Goal: Transaction & Acquisition: Purchase product/service

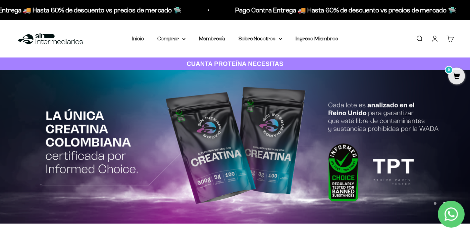
click at [448, 36] on link "Carrito 0" at bounding box center [450, 38] width 7 height 7
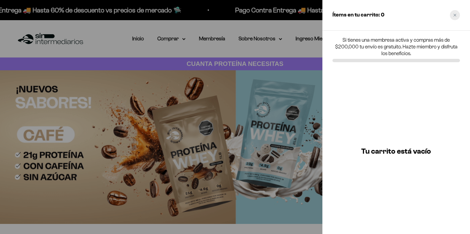
click at [454, 17] on div "Close cart" at bounding box center [455, 15] width 10 height 10
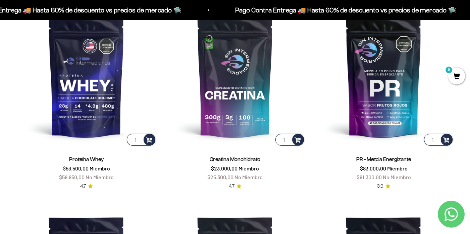
scroll to position [298, 0]
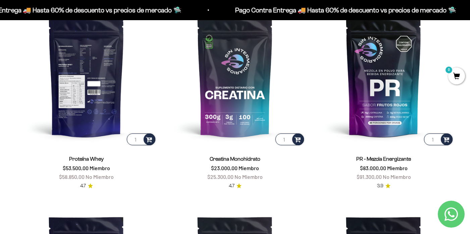
click at [92, 94] on img at bounding box center [86, 76] width 141 height 141
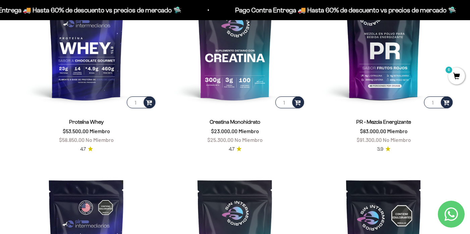
scroll to position [338, 0]
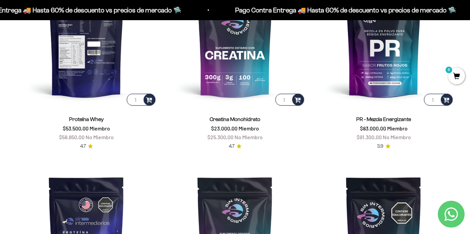
click at [87, 72] on img at bounding box center [86, 36] width 141 height 141
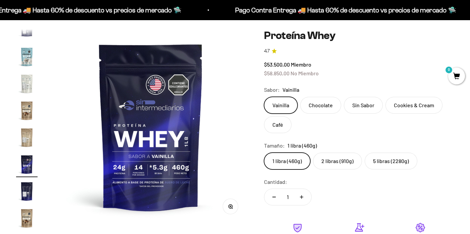
scroll to position [44, 0]
click at [399, 105] on label "Cookies & Cream" at bounding box center [414, 105] width 57 height 17
click at [264, 97] on input "Cookies & Cream" at bounding box center [264, 96] width 0 height 0
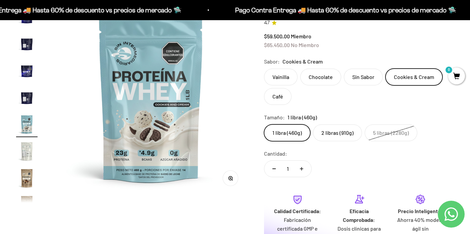
scroll to position [73, 0]
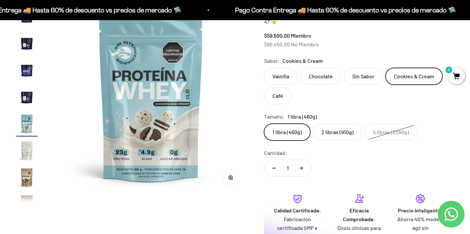
click at [331, 134] on label "2 libras (910g)" at bounding box center [337, 132] width 49 height 17
click at [264, 124] on input "2 libras (910g)" at bounding box center [264, 123] width 0 height 0
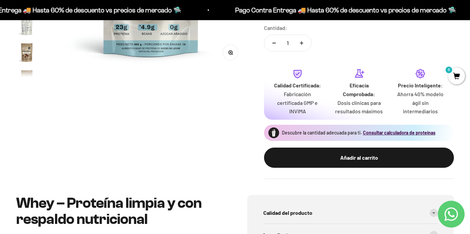
scroll to position [199, 0]
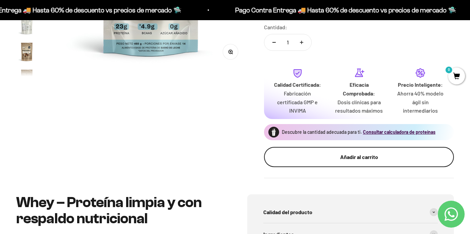
click at [352, 152] on div "Añadir al carrito" at bounding box center [359, 156] width 163 height 9
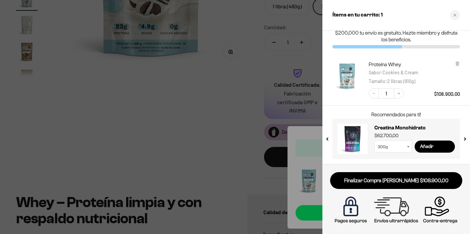
scroll to position [13, 0]
click at [454, 16] on icon "Close cart" at bounding box center [454, 14] width 3 height 3
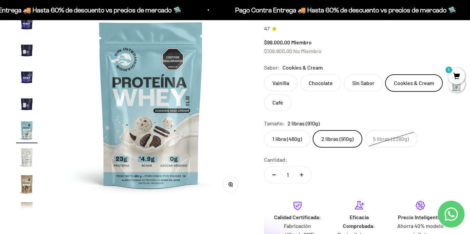
scroll to position [58, 0]
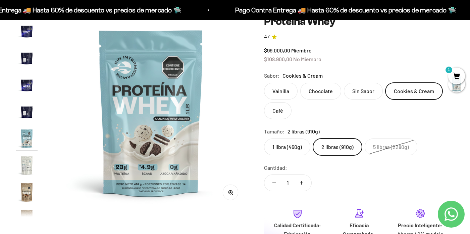
click at [28, 83] on img "Ir al artículo 12" at bounding box center [26, 84] width 21 height 21
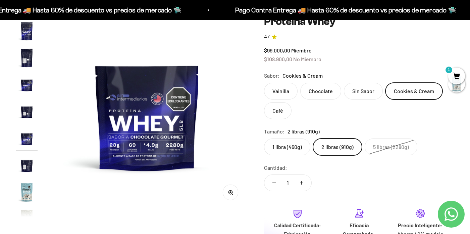
scroll to position [0, 2228]
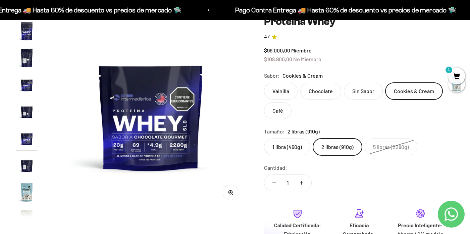
click at [279, 88] on label "Vainilla" at bounding box center [281, 91] width 34 height 17
click at [264, 83] on input "Vainilla" at bounding box center [264, 82] width 0 height 0
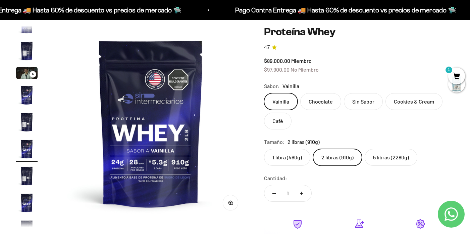
scroll to position [48, 0]
click at [384, 156] on label "5 libras (2280g)" at bounding box center [391, 157] width 53 height 17
click at [264, 149] on input "5 libras (2280g)" at bounding box center [264, 149] width 0 height 0
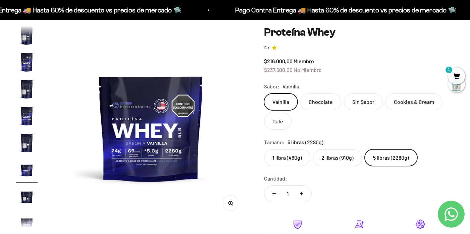
scroll to position [120, 0]
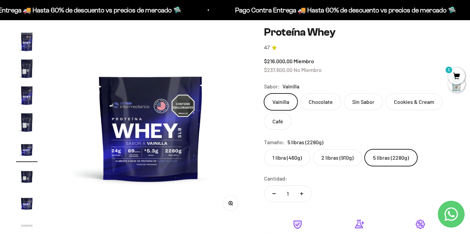
click at [344, 156] on label "2 libras (910g)" at bounding box center [337, 157] width 49 height 17
click at [264, 149] on input "2 libras (910g)" at bounding box center [264, 149] width 0 height 0
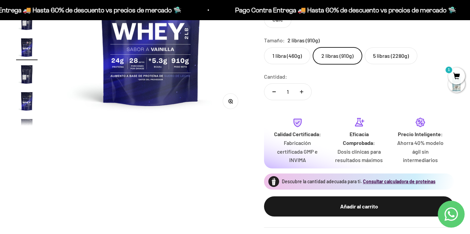
scroll to position [198, 0]
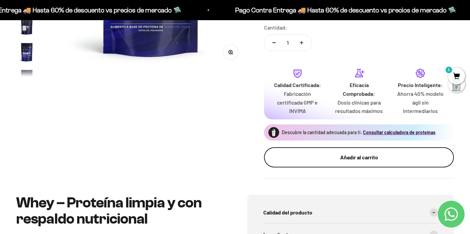
click at [319, 153] on div "Añadir al carrito" at bounding box center [359, 157] width 163 height 9
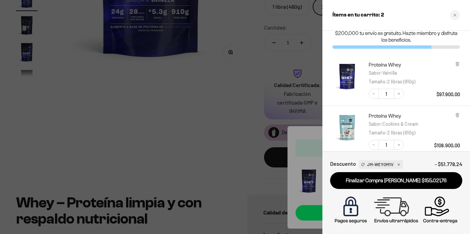
click at [231, 137] on div at bounding box center [235, 117] width 470 height 234
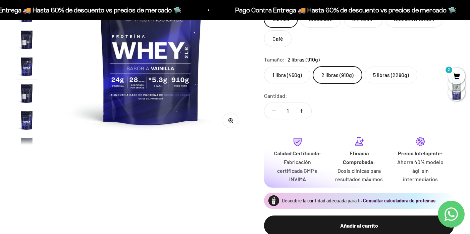
scroll to position [129, 0]
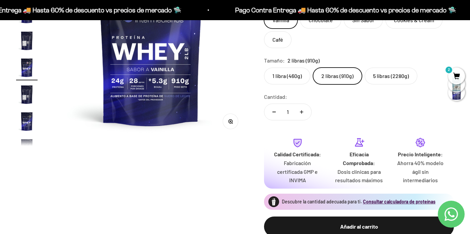
click at [388, 77] on label "5 libras (2280g)" at bounding box center [391, 75] width 53 height 17
click at [264, 67] on input "5 libras (2280g)" at bounding box center [264, 67] width 0 height 0
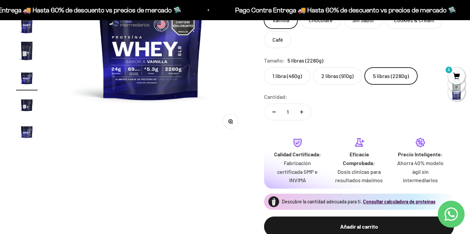
scroll to position [120, 0]
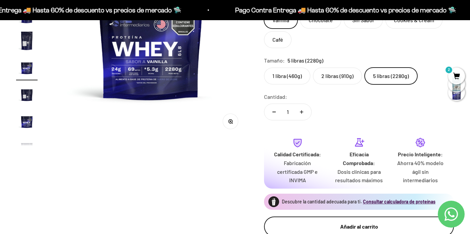
click at [318, 222] on div "Añadir al carrito" at bounding box center [359, 226] width 163 height 9
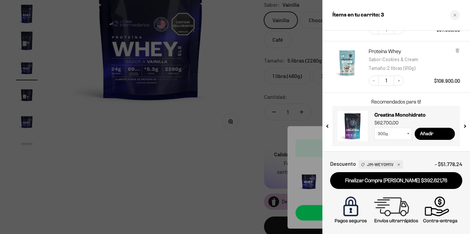
scroll to position [114, 0]
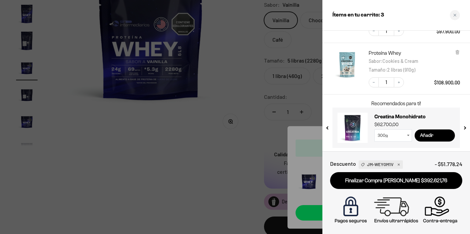
click at [434, 136] on input "Añadir" at bounding box center [435, 135] width 40 height 12
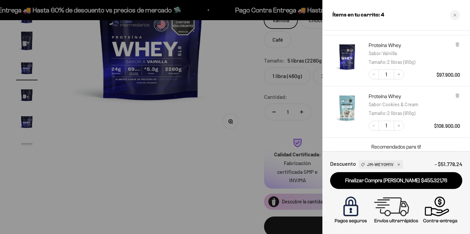
click at [392, 182] on link "Finalizar Compra Segura $455.321,76" at bounding box center [396, 180] width 132 height 17
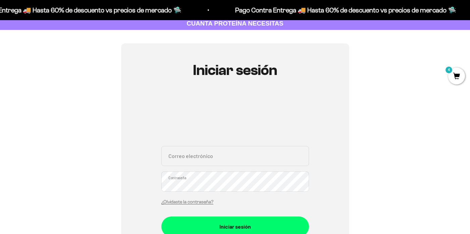
scroll to position [41, 0]
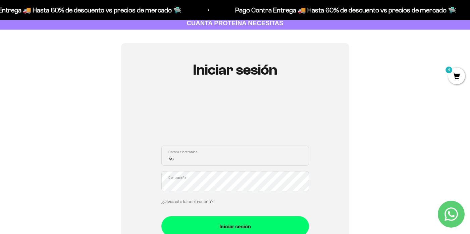
type input "kstronatha@gmail.com"
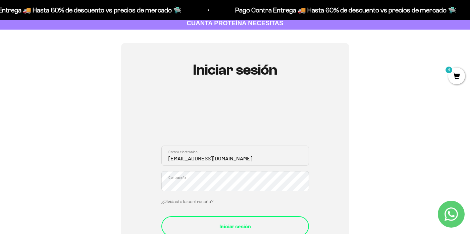
click at [250, 223] on div "Iniciar sesión" at bounding box center [235, 226] width 121 height 9
click at [272, 226] on div "Iniciar sesión" at bounding box center [235, 226] width 121 height 9
click at [256, 222] on div "Iniciar sesión" at bounding box center [235, 226] width 121 height 9
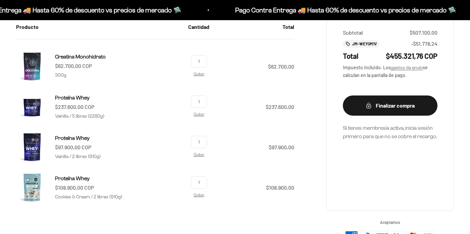
scroll to position [142, 0]
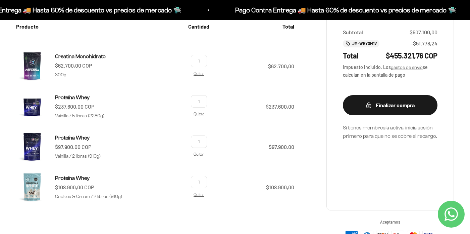
click at [204, 152] on link "Quitar" at bounding box center [199, 154] width 11 height 4
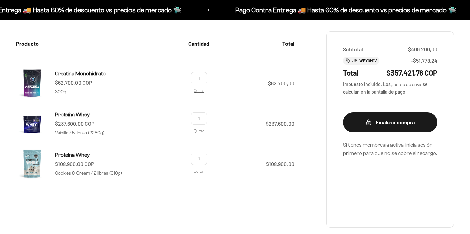
scroll to position [128, 0]
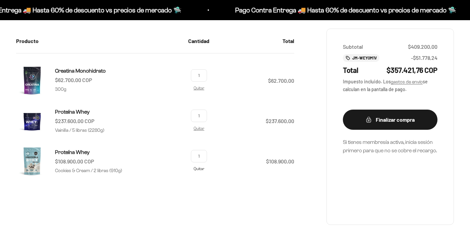
click at [204, 168] on link "Quitar" at bounding box center [199, 168] width 11 height 4
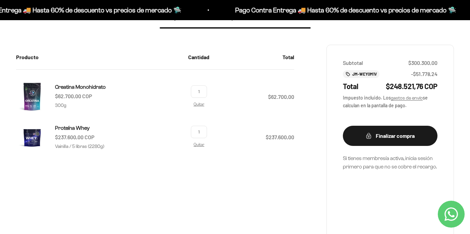
scroll to position [111, 0]
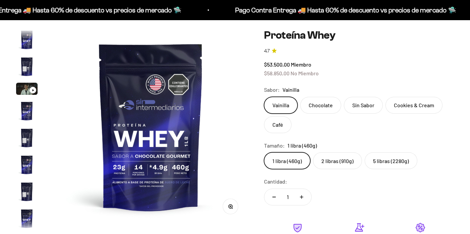
scroll to position [323, 0]
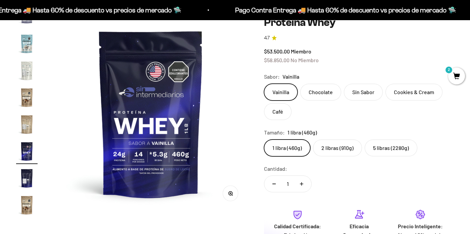
click at [379, 150] on label "5 libras (2280g)" at bounding box center [391, 147] width 53 height 17
click at [264, 139] on input "5 libras (2280g)" at bounding box center [264, 139] width 0 height 0
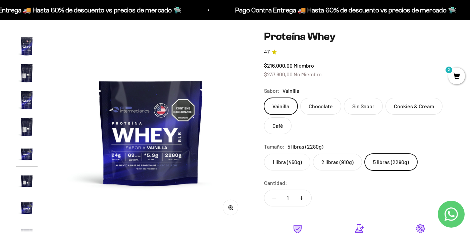
scroll to position [42, 0]
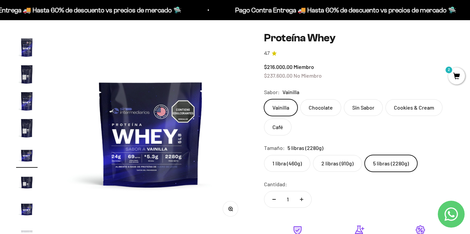
click at [25, 130] on img "Ir al artículo 9" at bounding box center [26, 127] width 21 height 21
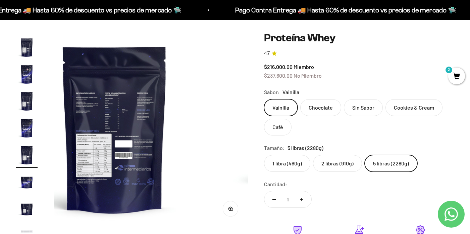
scroll to position [0, 1620]
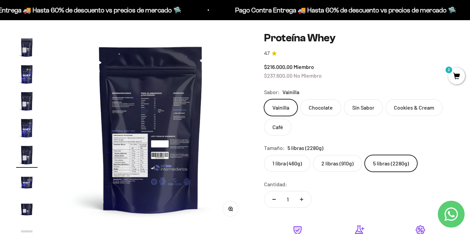
click at [136, 152] on img at bounding box center [151, 129] width 194 height 194
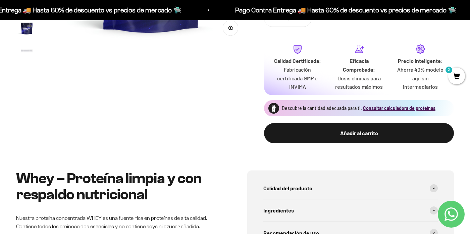
scroll to position [223, 0]
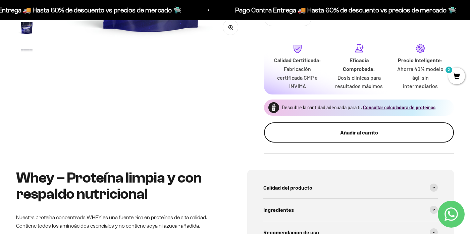
click at [318, 132] on div "Añadir al carrito" at bounding box center [359, 132] width 163 height 9
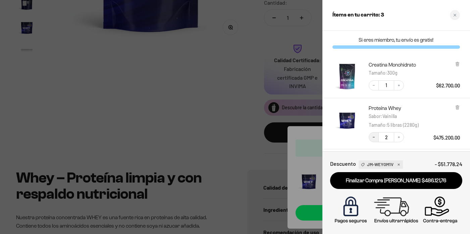
click at [373, 140] on button "Decrease quantity" at bounding box center [374, 137] width 10 height 10
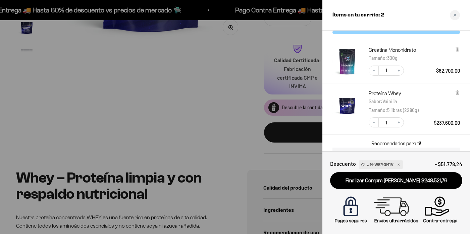
scroll to position [13, 0]
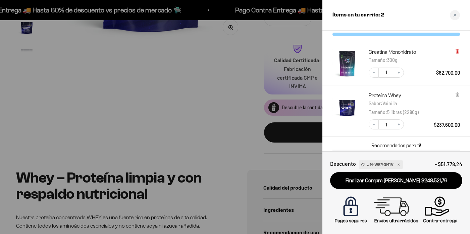
click at [457, 52] on icon at bounding box center [457, 51] width 3 height 3
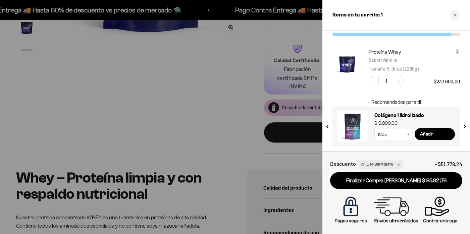
scroll to position [26, 0]
